Goal: Entertainment & Leisure: Consume media (video, audio)

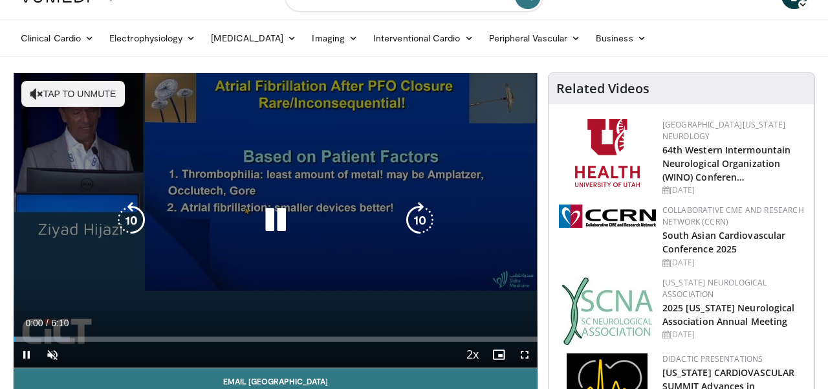
scroll to position [44, 0]
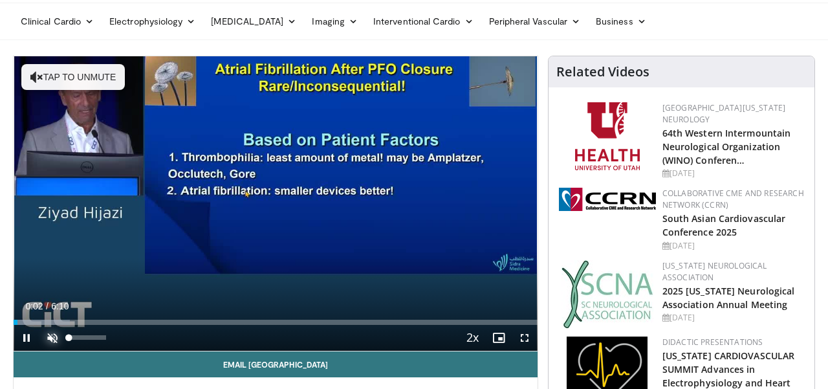
click at [51, 345] on span "Video Player" at bounding box center [52, 338] width 26 height 26
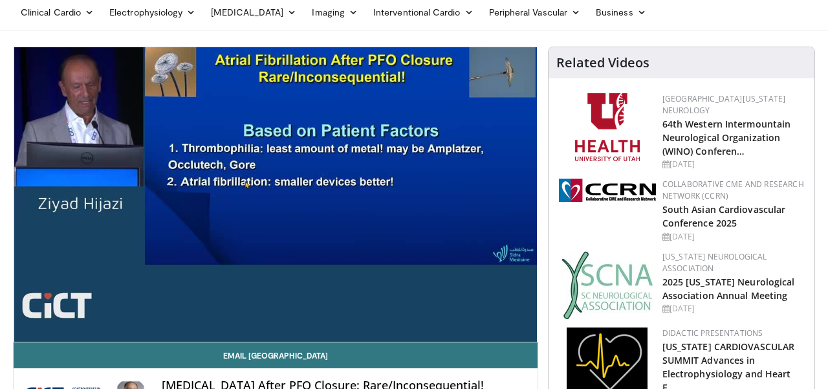
scroll to position [0, 0]
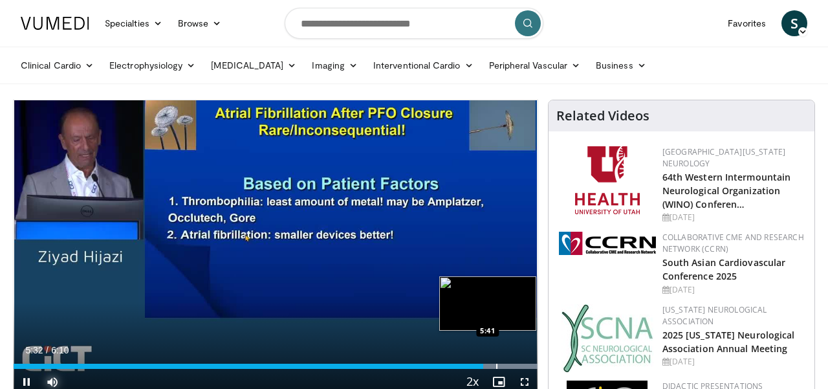
click at [496, 363] on div "Progress Bar" at bounding box center [496, 365] width 1 height 5
click at [509, 367] on div "Progress Bar" at bounding box center [508, 365] width 1 height 5
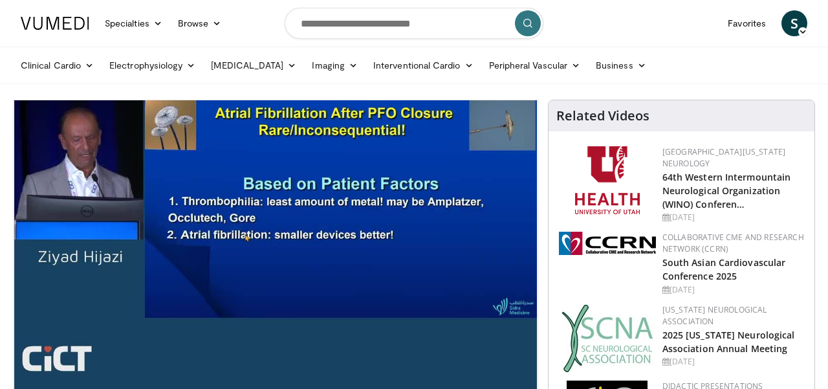
click at [396, 363] on div "10 seconds Tap to unmute" at bounding box center [276, 247] width 524 height 294
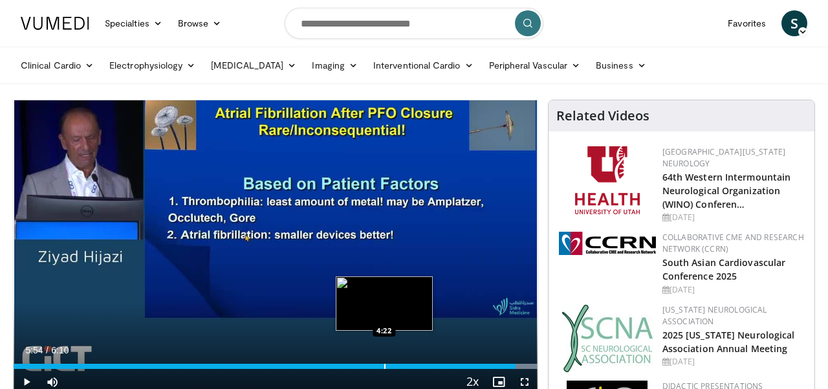
click at [384, 366] on div "Progress Bar" at bounding box center [384, 365] width 1 height 5
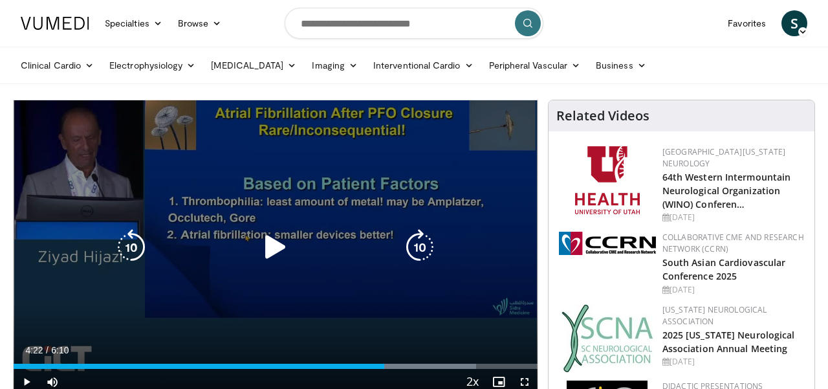
click at [279, 259] on icon "Video Player" at bounding box center [275, 247] width 36 height 36
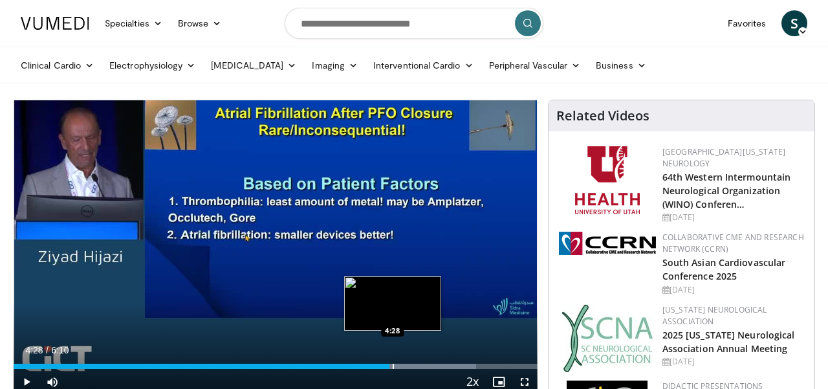
click at [393, 367] on div "Progress Bar" at bounding box center [393, 365] width 1 height 5
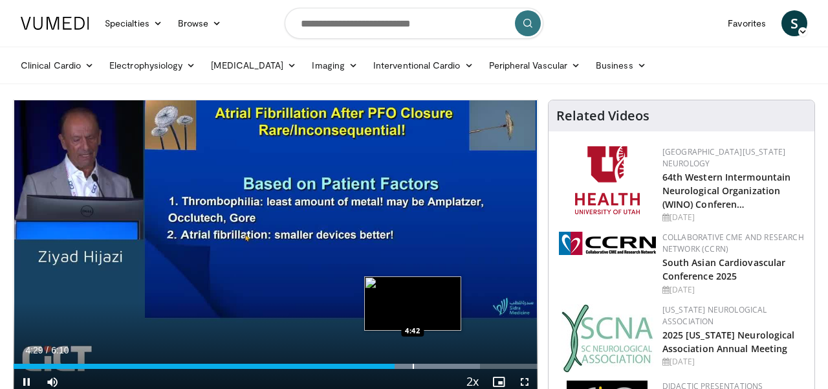
click at [413, 365] on div "Progress Bar" at bounding box center [413, 365] width 1 height 5
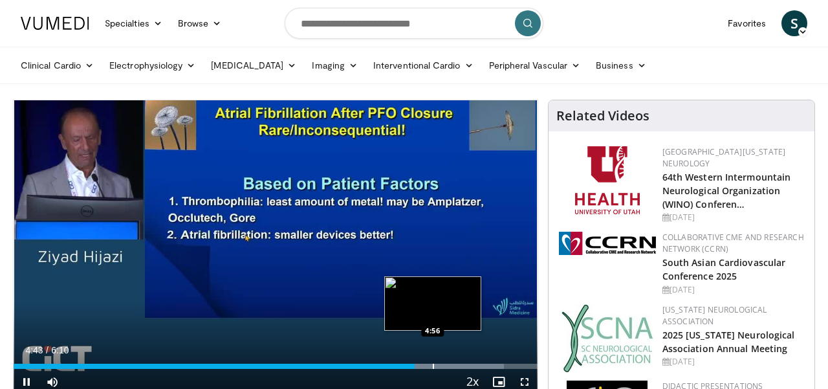
click at [434, 368] on div "Progress Bar" at bounding box center [433, 365] width 1 height 5
